Goal: Manage account settings

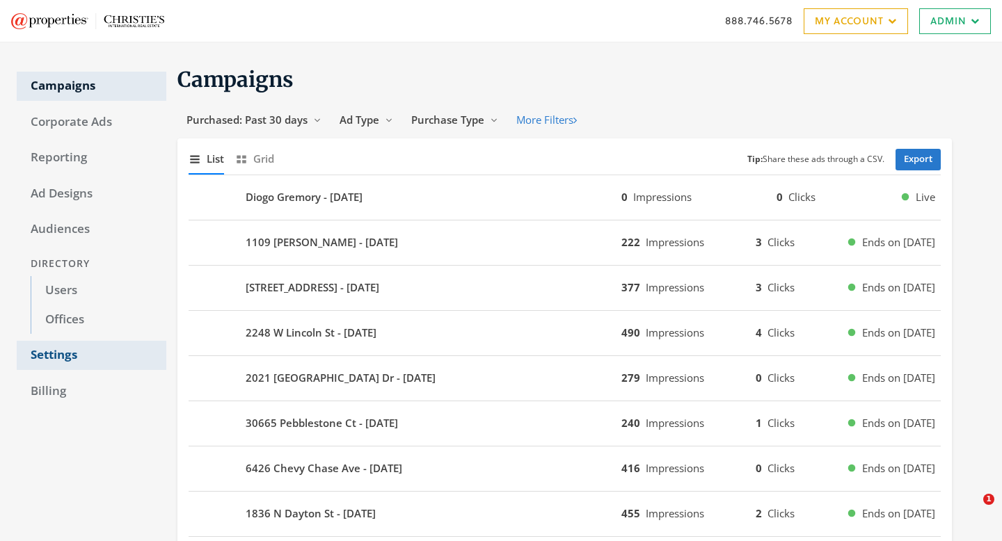
click at [73, 360] on link "Settings" at bounding box center [92, 355] width 150 height 29
select select "adwerx"
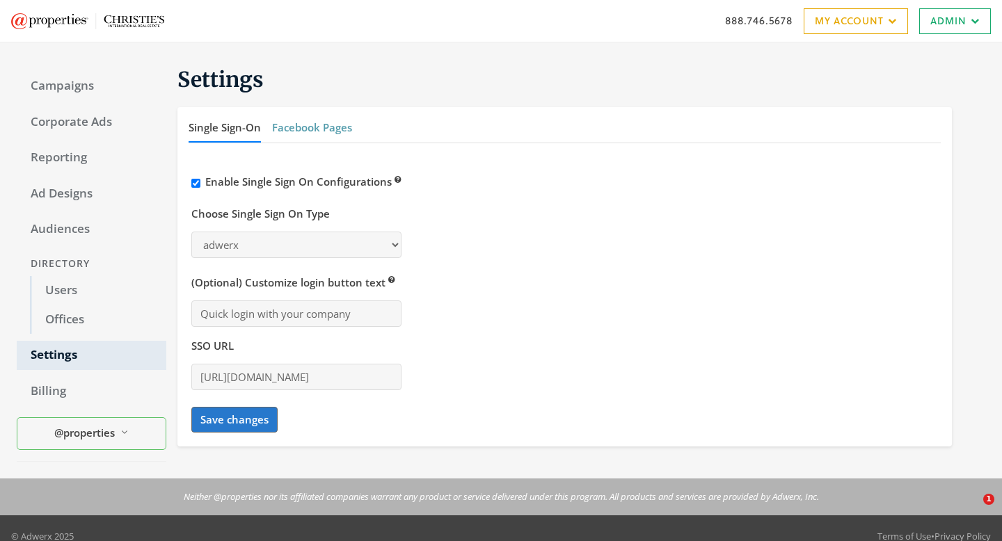
click at [308, 118] on button "Facebook Pages" at bounding box center [312, 128] width 80 height 30
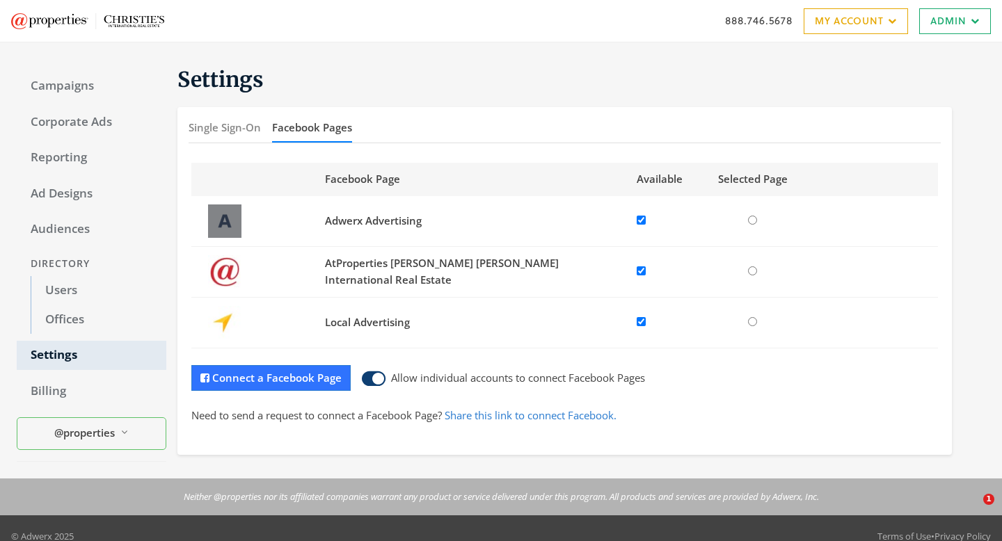
click at [873, 39] on div "888.746.5678 My Account My Campaigns Account Summary Compliance Dashboard Enter…" at bounding box center [501, 21] width 1002 height 42
click at [873, 31] on link "My Account" at bounding box center [856, 21] width 104 height 26
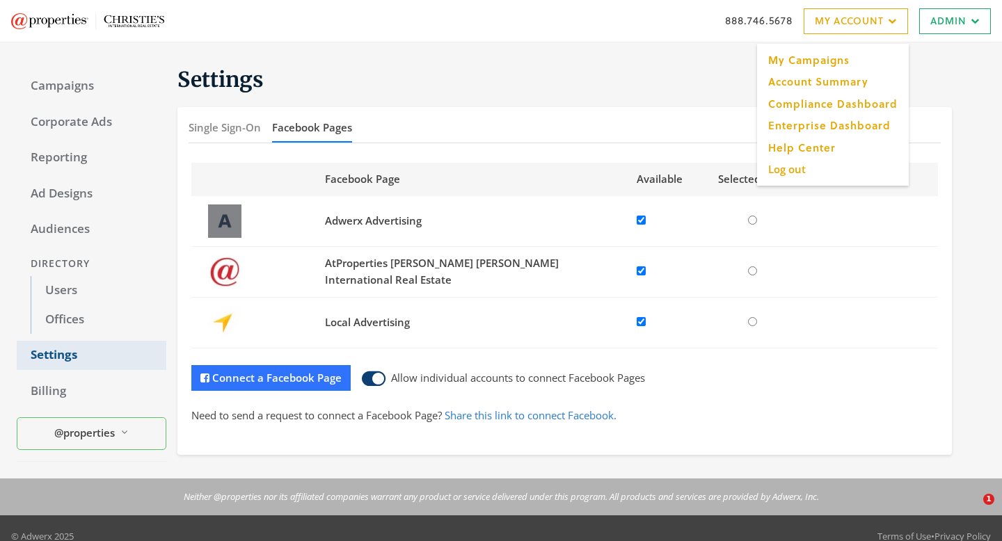
click at [77, 361] on link "Settings" at bounding box center [92, 355] width 150 height 29
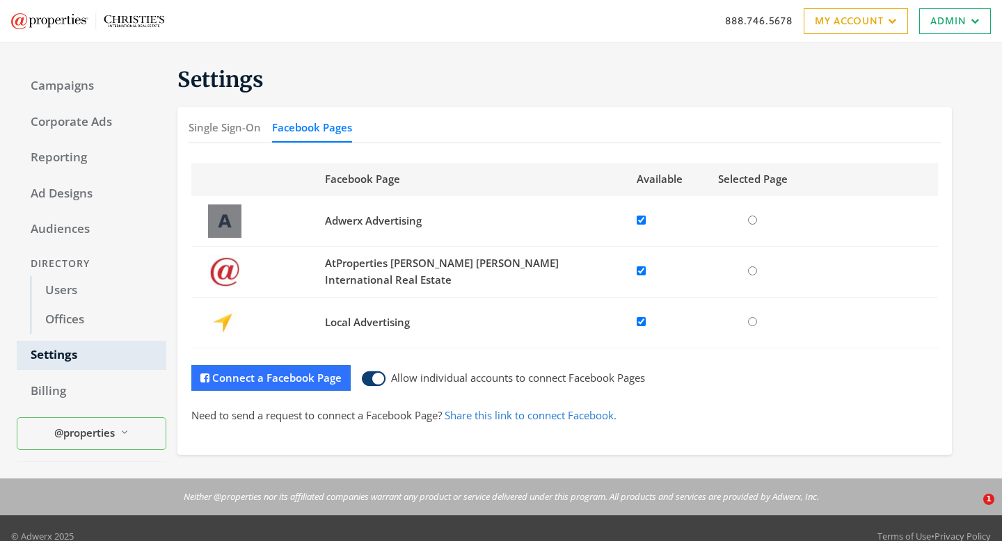
click at [329, 132] on button "Facebook Pages" at bounding box center [312, 128] width 80 height 30
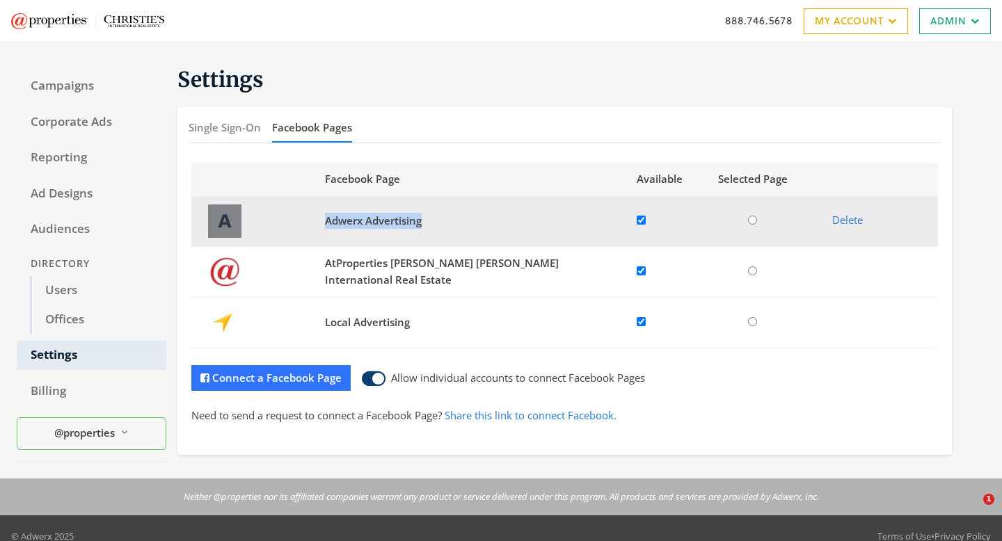
drag, startPoint x: 324, startPoint y: 222, endPoint x: 429, endPoint y: 224, distance: 105.8
click at [430, 224] on td "Adwerx Advertising" at bounding box center [472, 221] width 311 height 51
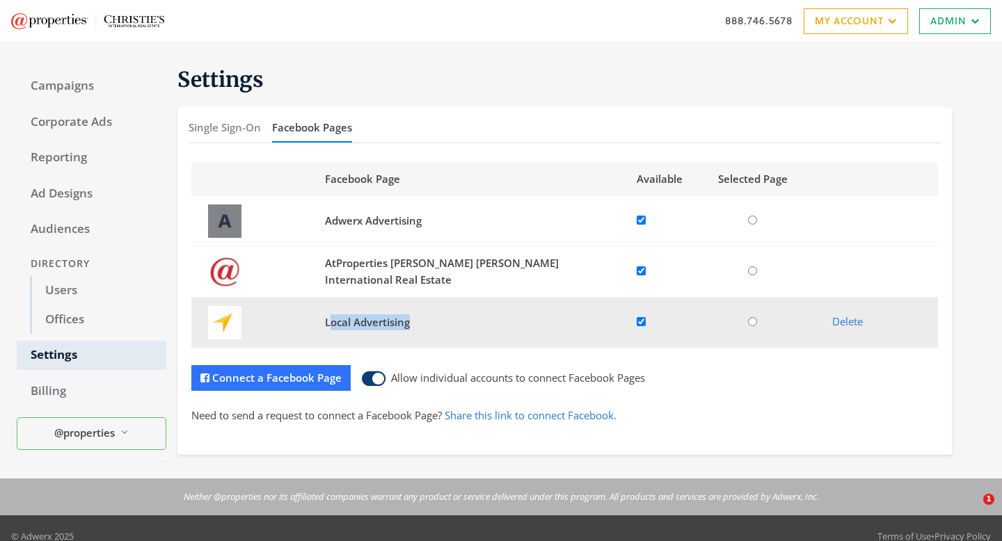
drag, startPoint x: 332, startPoint y: 315, endPoint x: 427, endPoint y: 342, distance: 99.3
click at [427, 342] on td "Local Advertising" at bounding box center [472, 322] width 311 height 51
